Goal: Task Accomplishment & Management: Use online tool/utility

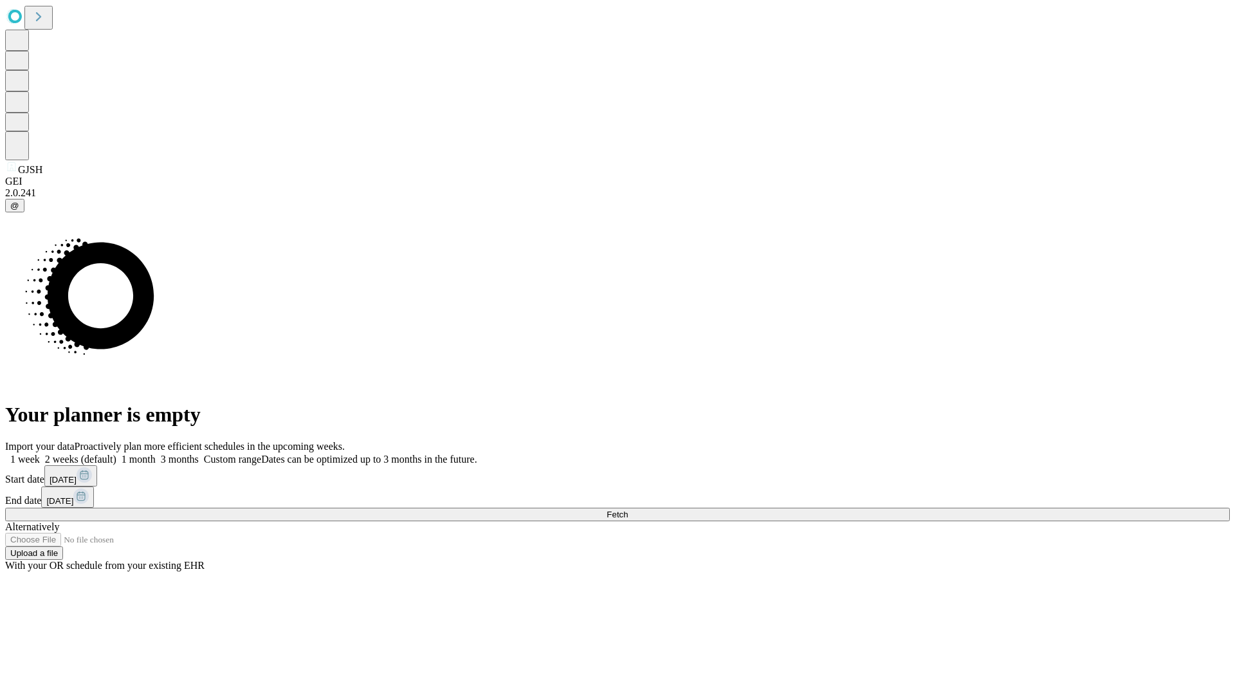
click at [628, 509] on span "Fetch" at bounding box center [617, 514] width 21 height 10
